Goal: Transaction & Acquisition: Purchase product/service

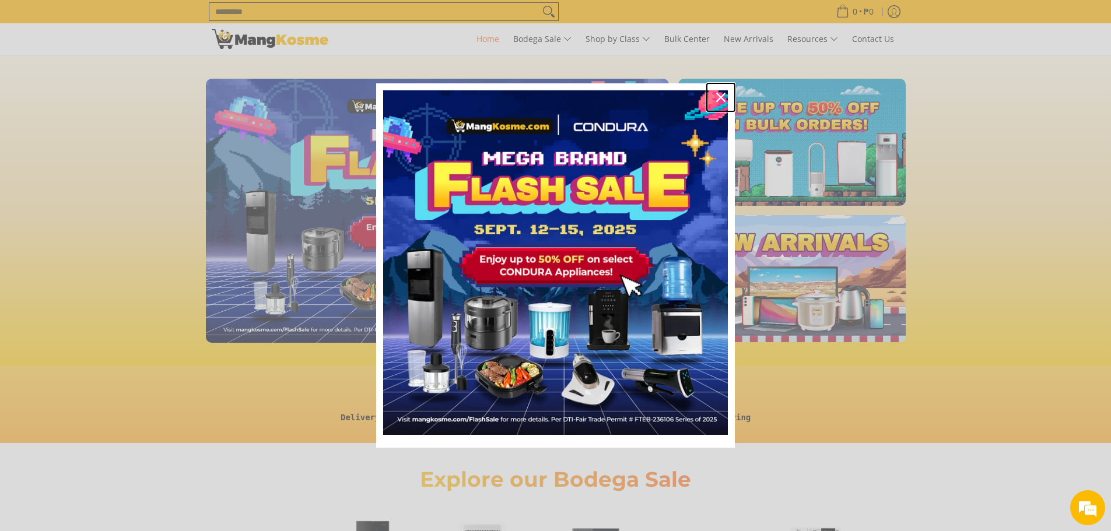
click at [720, 93] on icon "close icon" at bounding box center [720, 97] width 9 height 9
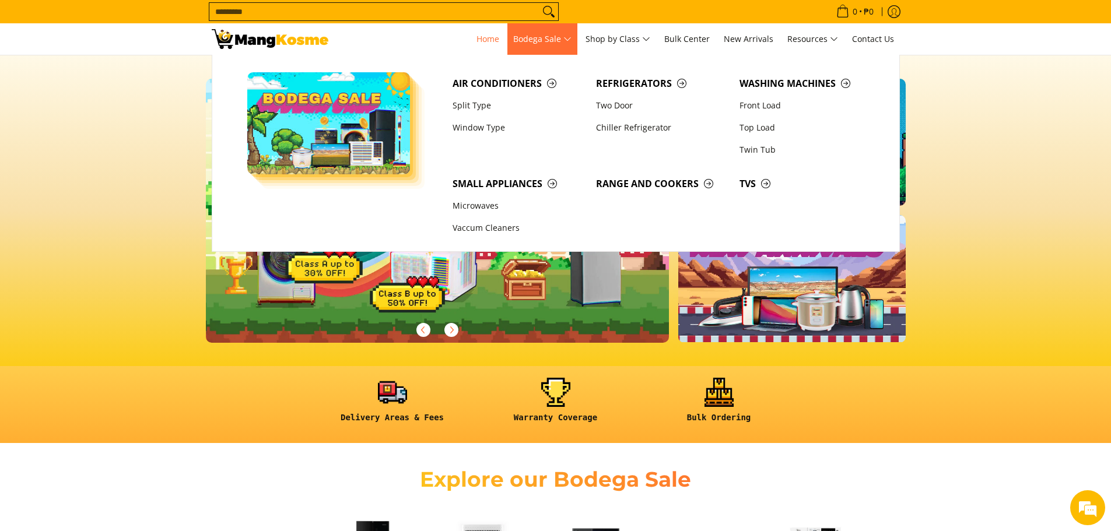
scroll to position [0, 464]
click at [620, 101] on link "Two Door" at bounding box center [661, 105] width 143 height 22
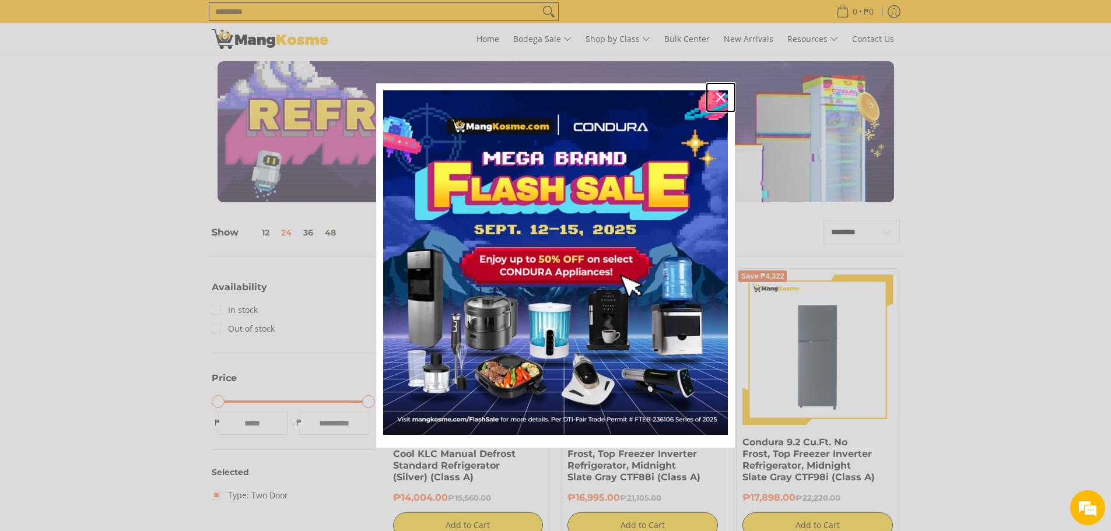
click at [719, 94] on icon "close icon" at bounding box center [720, 97] width 9 height 9
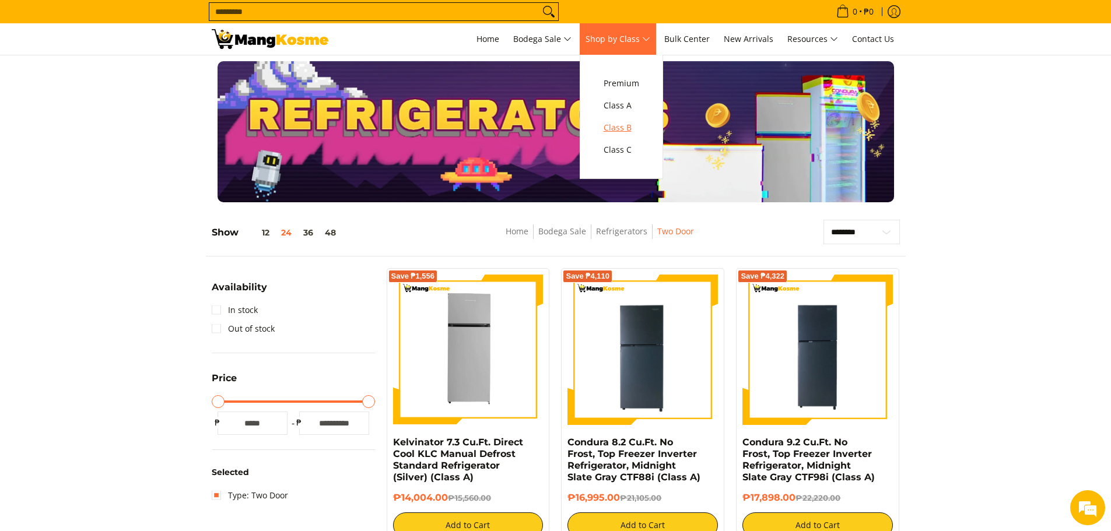
click at [633, 131] on span "Class B" at bounding box center [622, 128] width 36 height 15
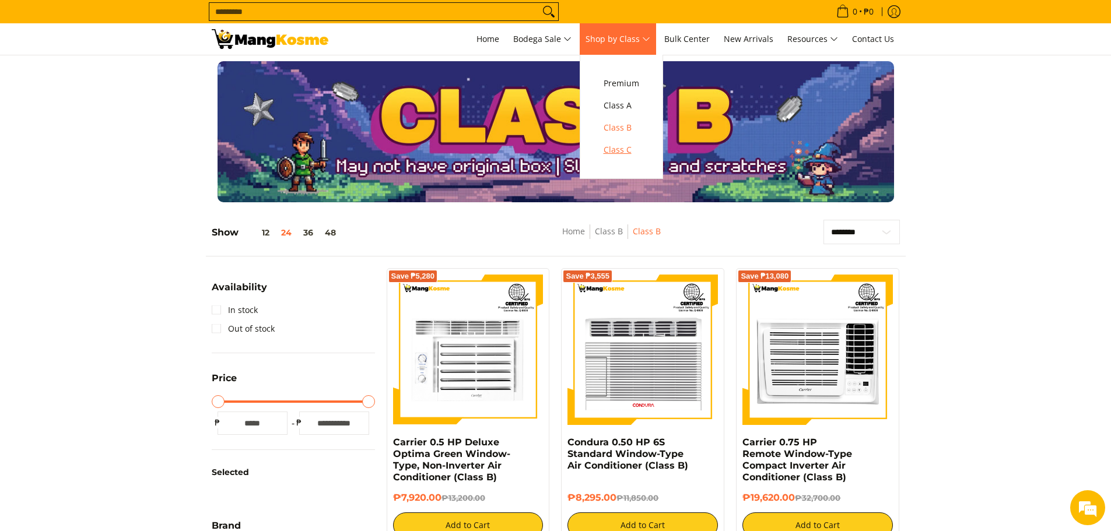
click at [626, 150] on span "Class C" at bounding box center [622, 150] width 36 height 15
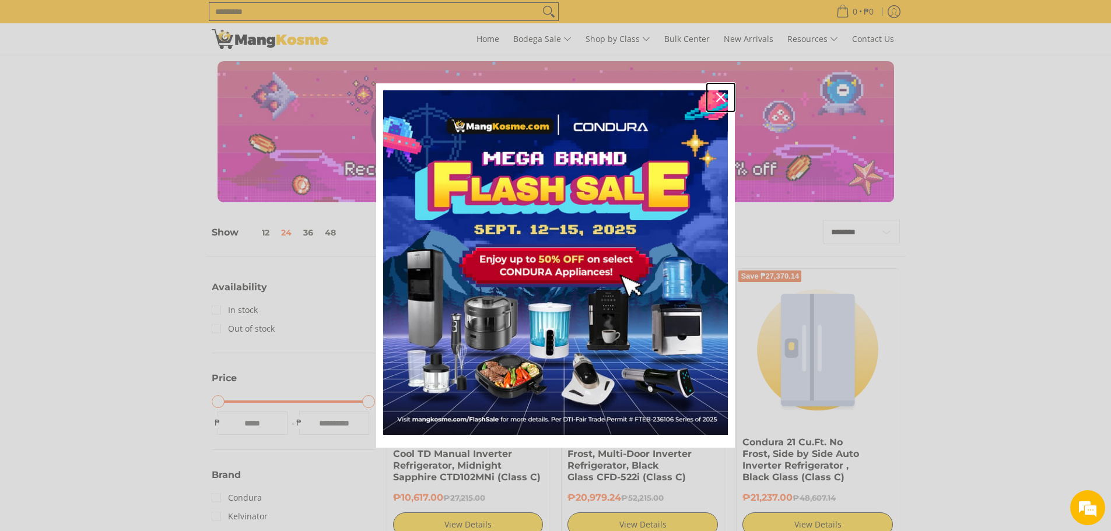
click at [720, 99] on icon "close icon" at bounding box center [720, 97] width 9 height 9
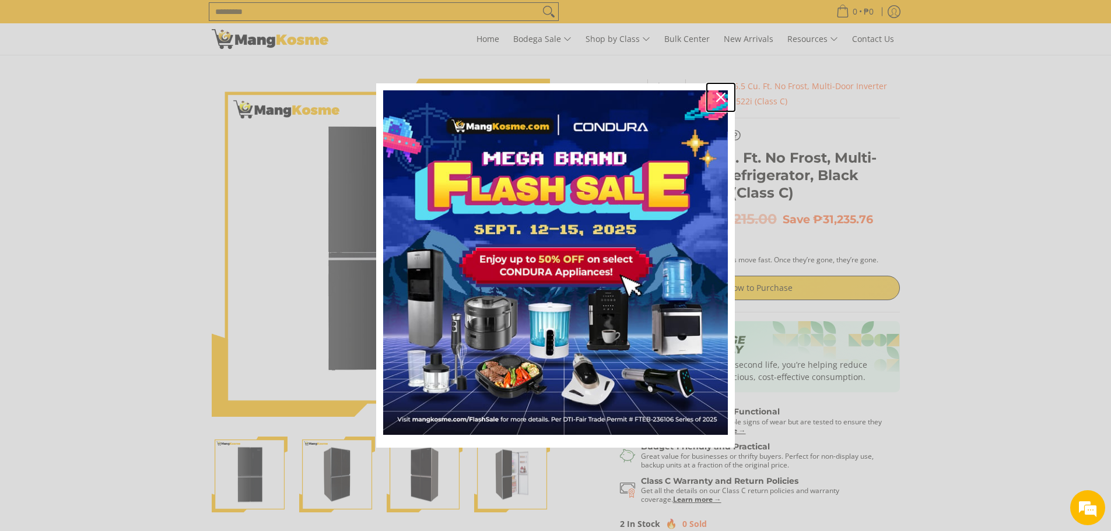
click at [721, 97] on icon "close icon" at bounding box center [720, 97] width 9 height 9
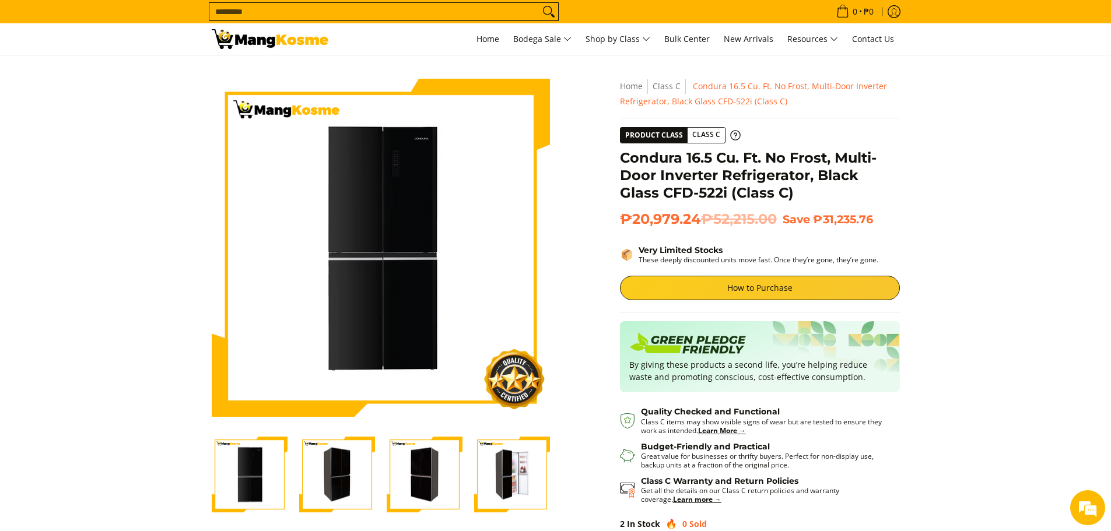
click at [524, 469] on img "Condura 16.5 Cu. Ft. No Frost, Multi-Door Inverter Refrigerator, Black Glass CF…" at bounding box center [512, 475] width 76 height 74
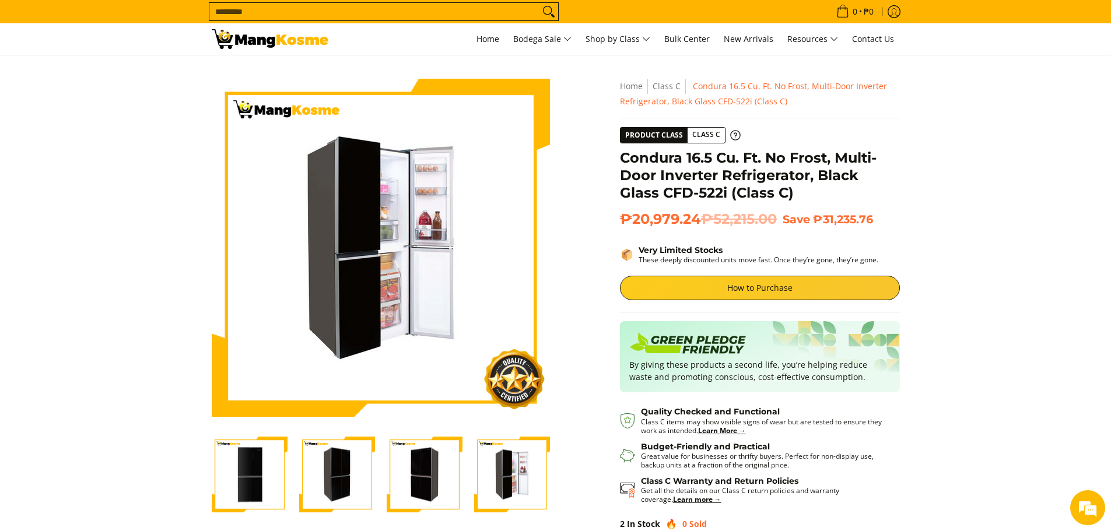
click at [440, 482] on img "Condura 16.5 Cu. Ft. No Frost, Multi-Door Inverter Refrigerator, Black Glass CF…" at bounding box center [425, 475] width 76 height 74
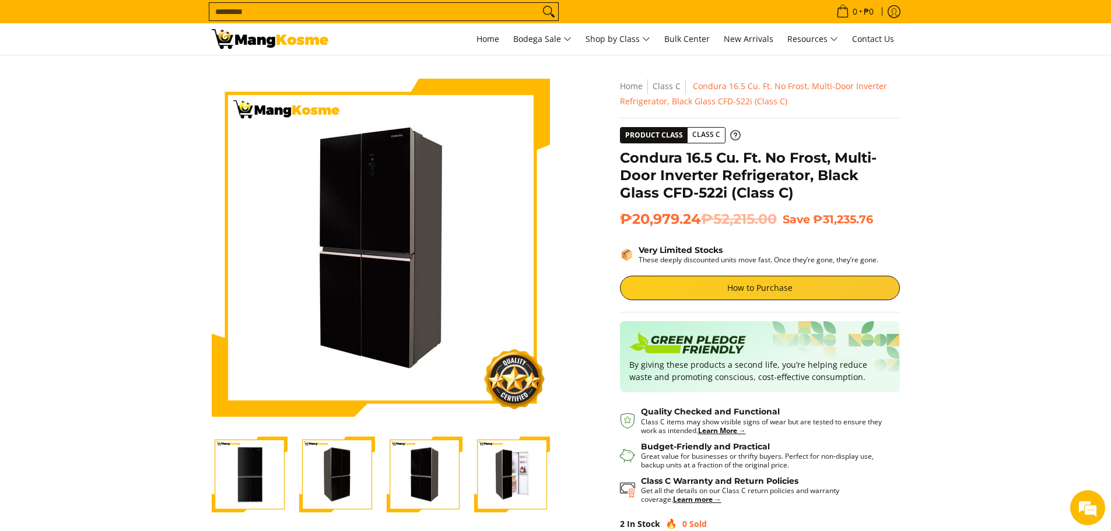
click at [500, 478] on img "Condura 16.5 Cu. Ft. No Frost, Multi-Door Inverter Refrigerator, Black Glass CF…" at bounding box center [512, 475] width 76 height 74
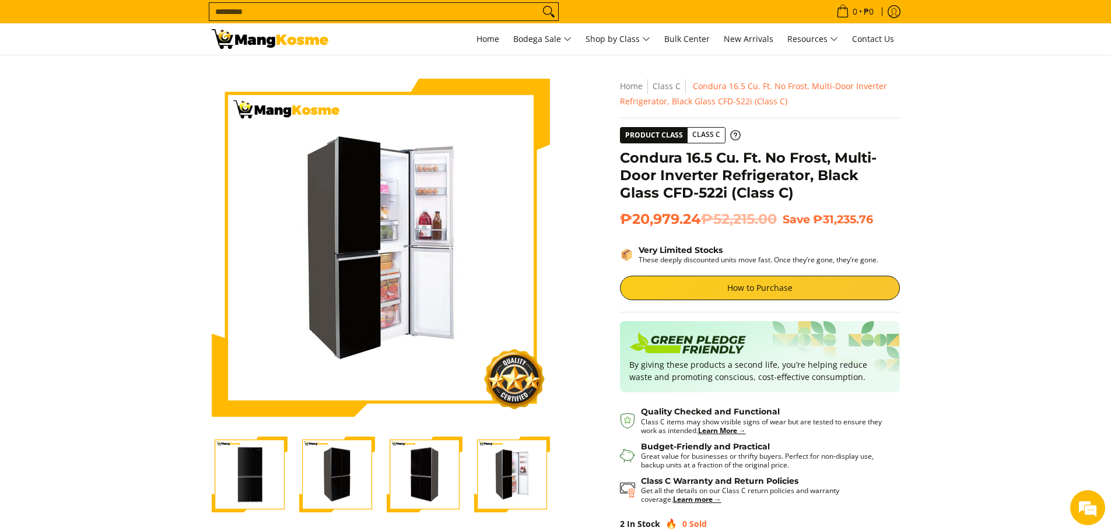
click at [562, 443] on div "Skip to Main Content Enable zoom Disable zoom Enable zoom Disable zoom Enable z…" at bounding box center [556, 341] width 700 height 525
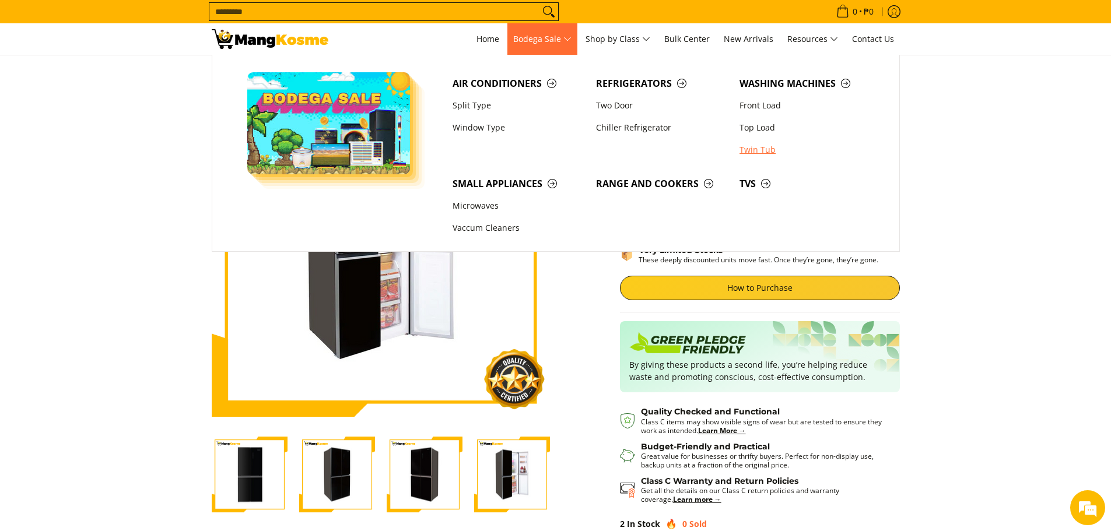
click at [763, 147] on link "Twin Tub" at bounding box center [805, 150] width 143 height 22
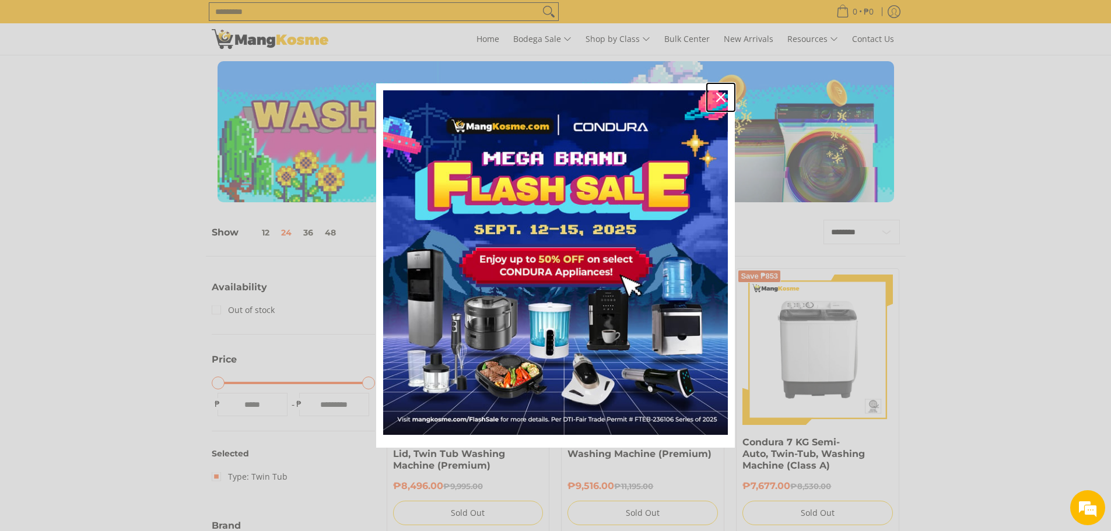
click at [726, 94] on div "Close" at bounding box center [721, 97] width 19 height 19
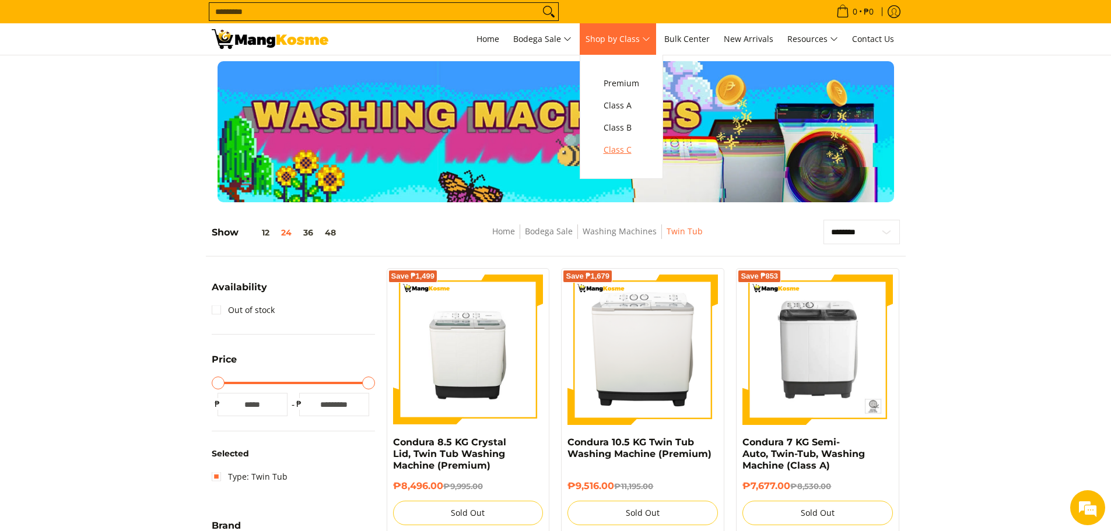
click at [629, 152] on span "Class C" at bounding box center [622, 150] width 36 height 15
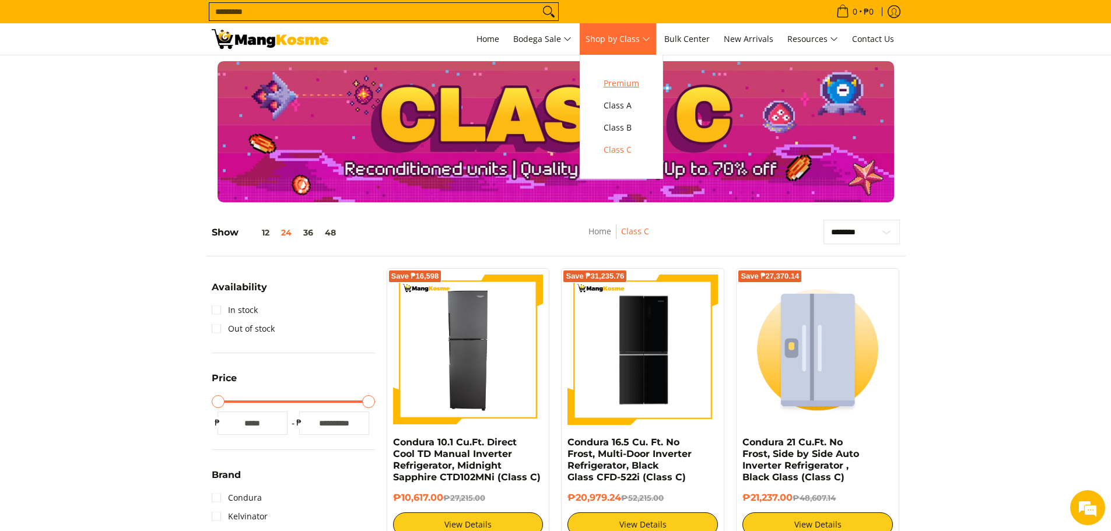
click at [632, 77] on span "Premium" at bounding box center [622, 83] width 36 height 15
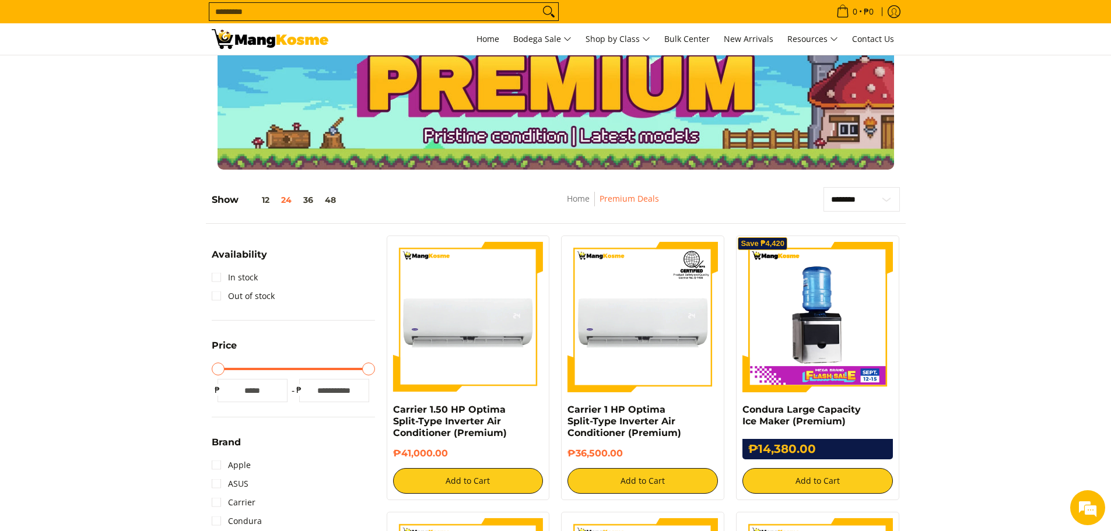
scroll to position [350, 0]
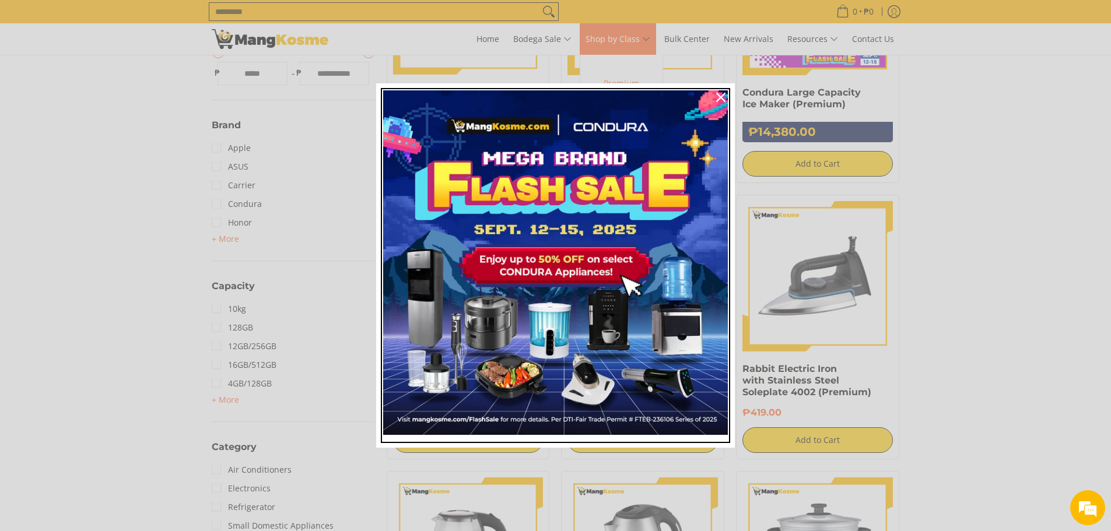
click at [633, 133] on img "Marketing offer form" at bounding box center [555, 262] width 345 height 345
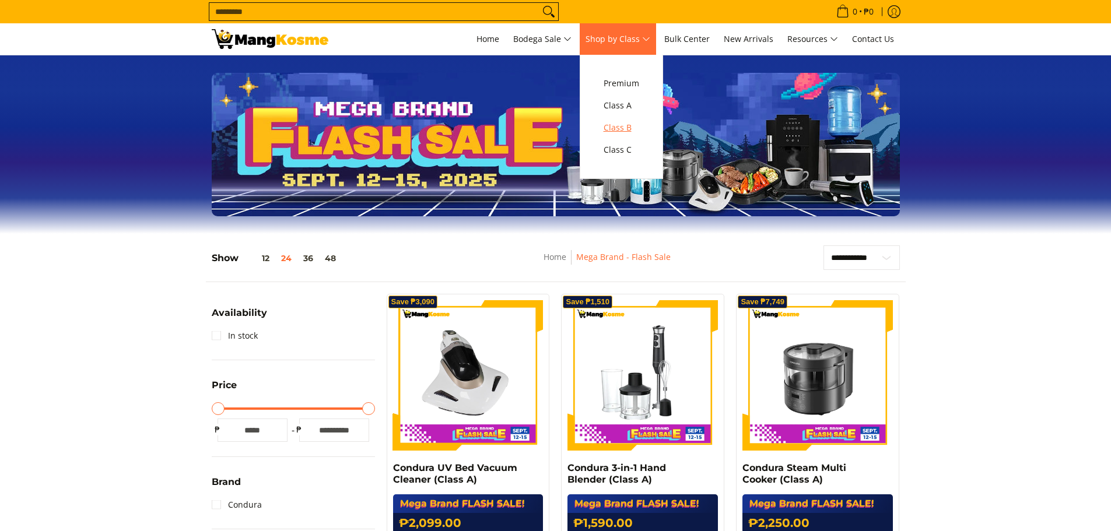
click at [619, 121] on span "Class B" at bounding box center [622, 128] width 36 height 15
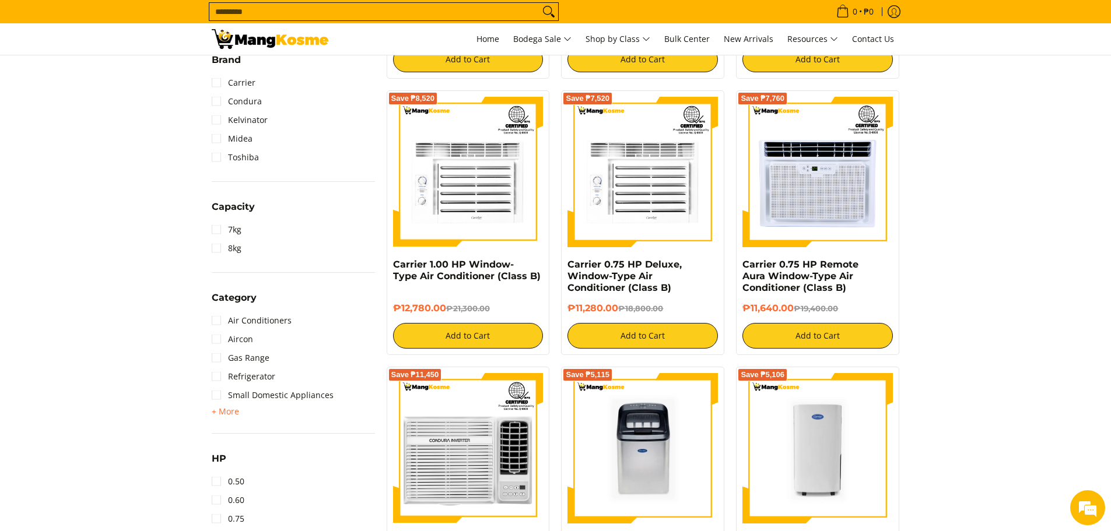
scroll to position [467, 0]
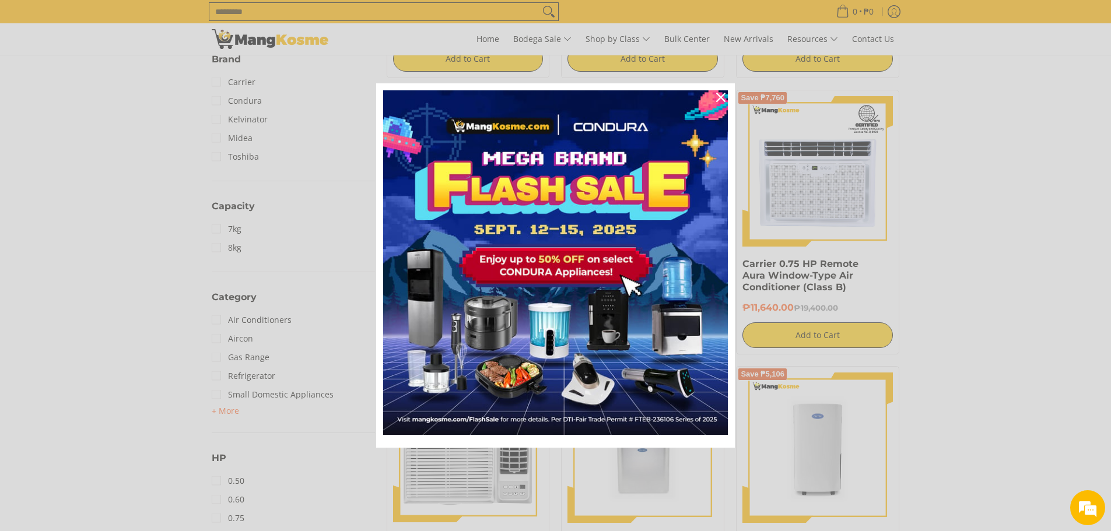
click at [216, 398] on div "Marketing offer form" at bounding box center [555, 265] width 1111 height 531
click at [719, 97] on icon "close icon" at bounding box center [720, 97] width 9 height 9
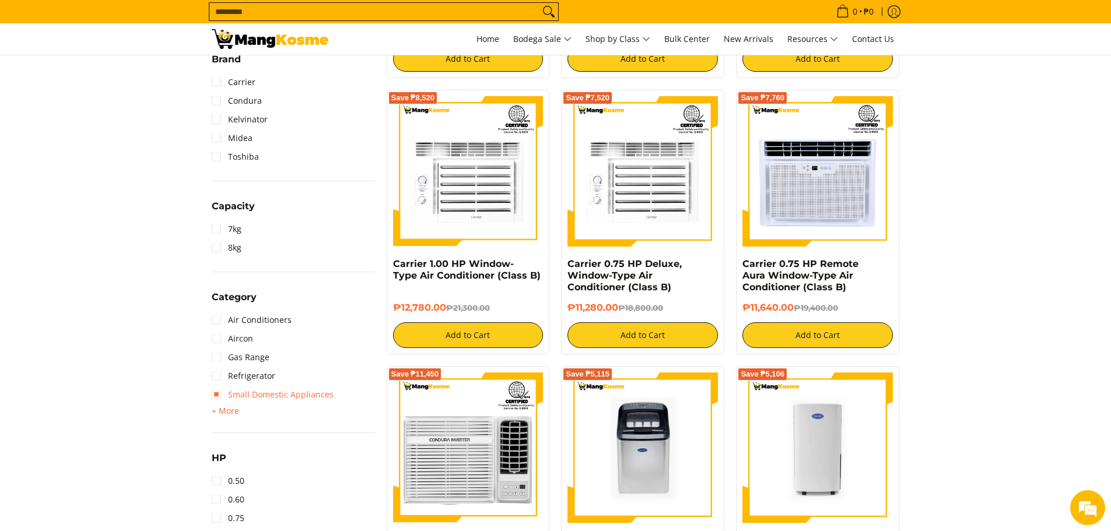
click at [219, 390] on link "Small Domestic Appliances" at bounding box center [273, 395] width 122 height 19
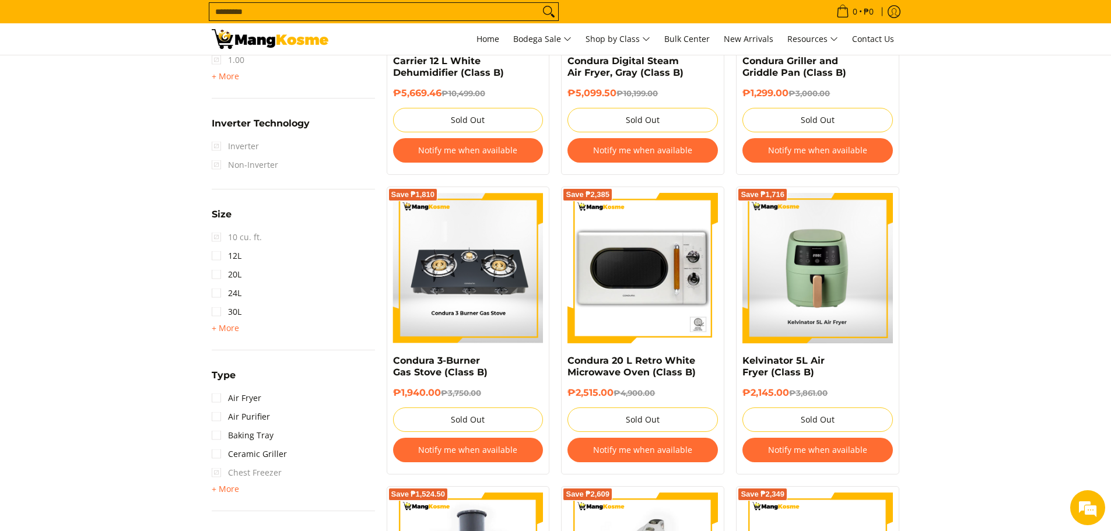
scroll to position [1098, 0]
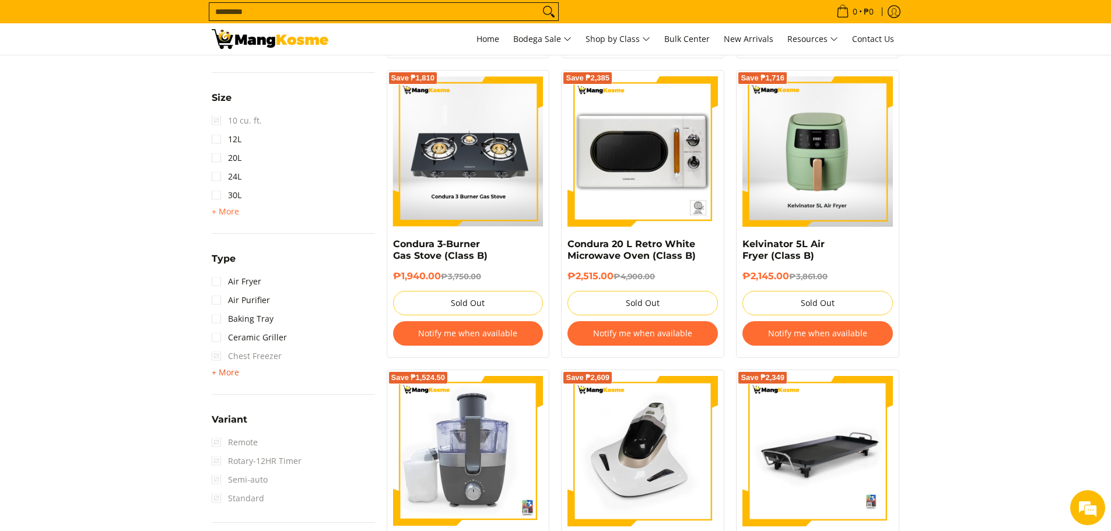
click at [213, 374] on span "+ More" at bounding box center [225, 372] width 27 height 9
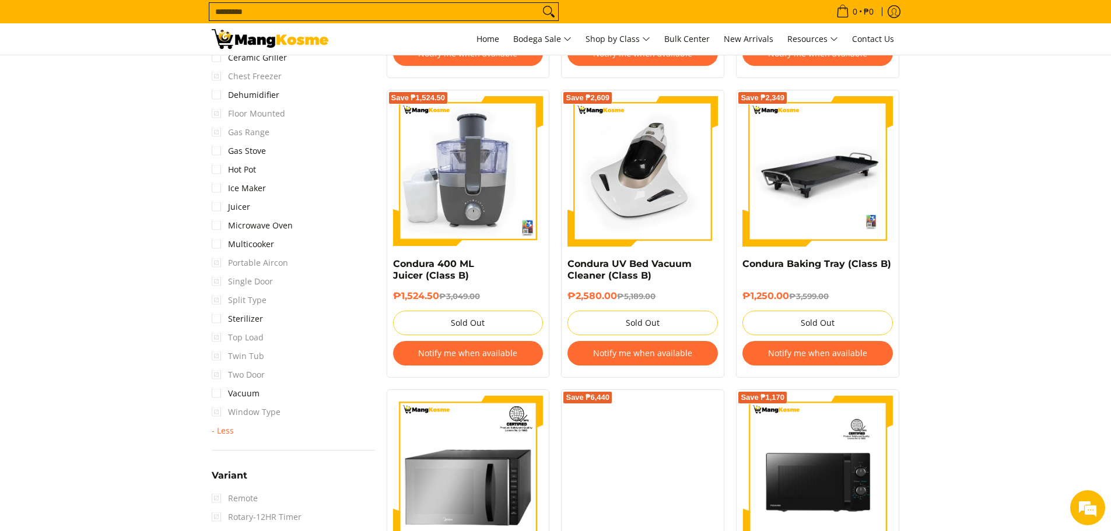
scroll to position [1389, 0]
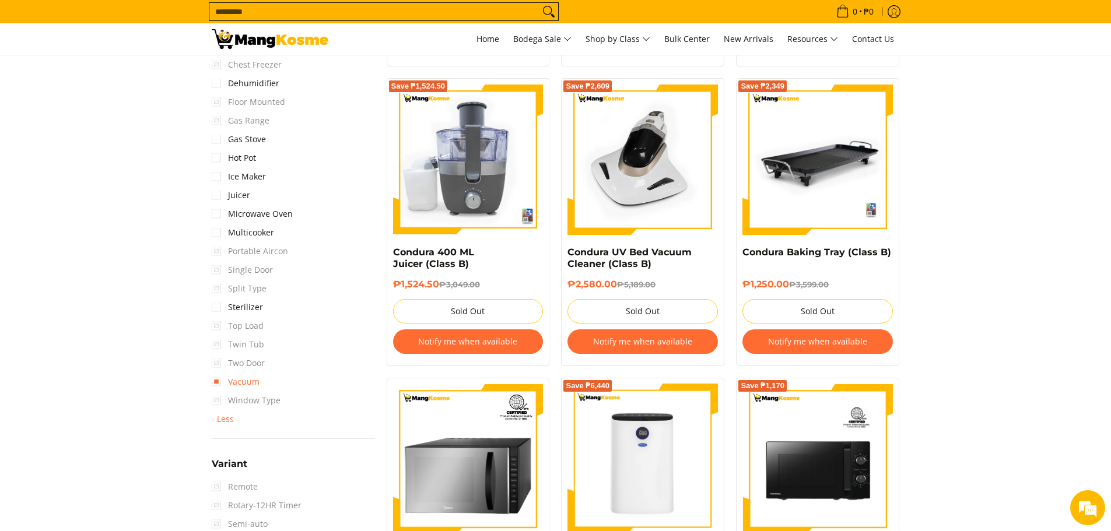
click at [222, 378] on link "Vacuum" at bounding box center [236, 382] width 48 height 19
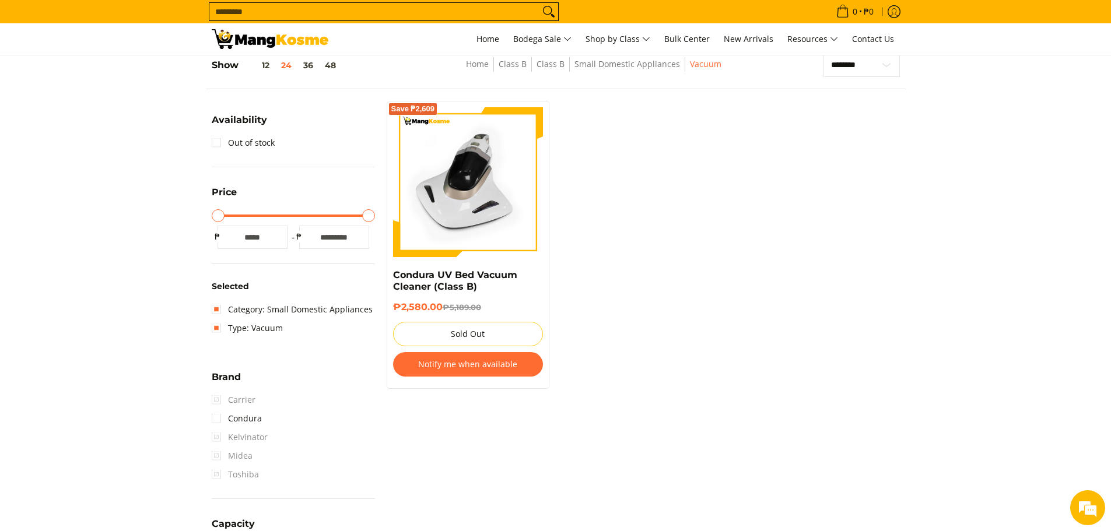
scroll to position [164, 0]
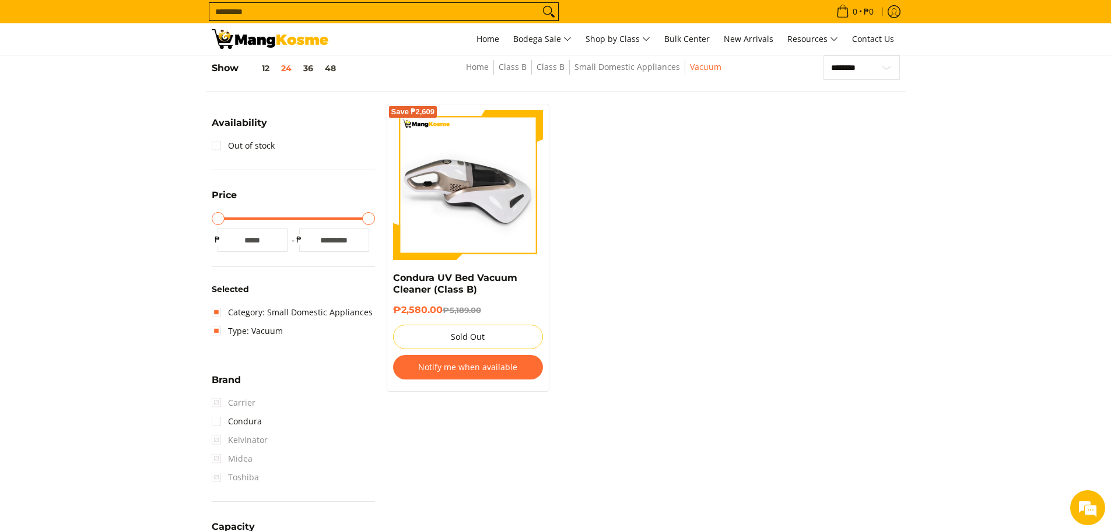
click at [465, 240] on img at bounding box center [468, 185] width 150 height 150
